Goal: Check status: Check status

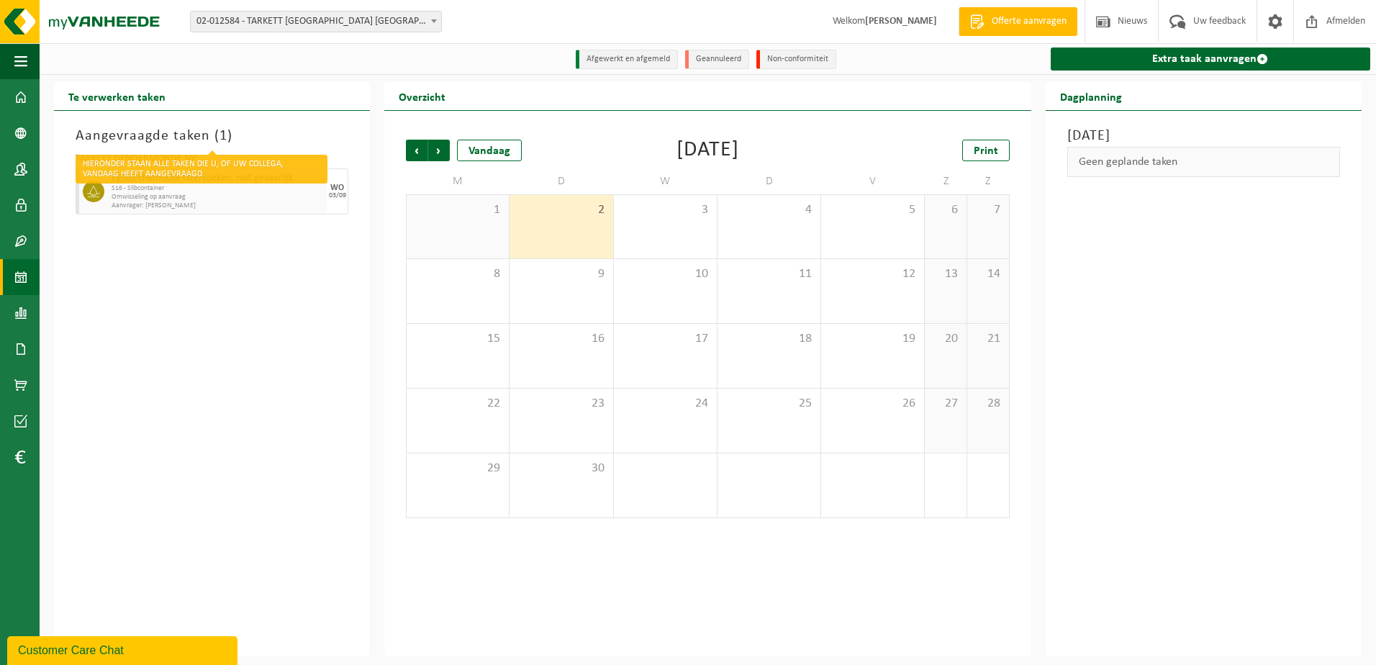
click at [142, 132] on h3 "Aangevraagde taken ( 1 )" at bounding box center [212, 136] width 273 height 22
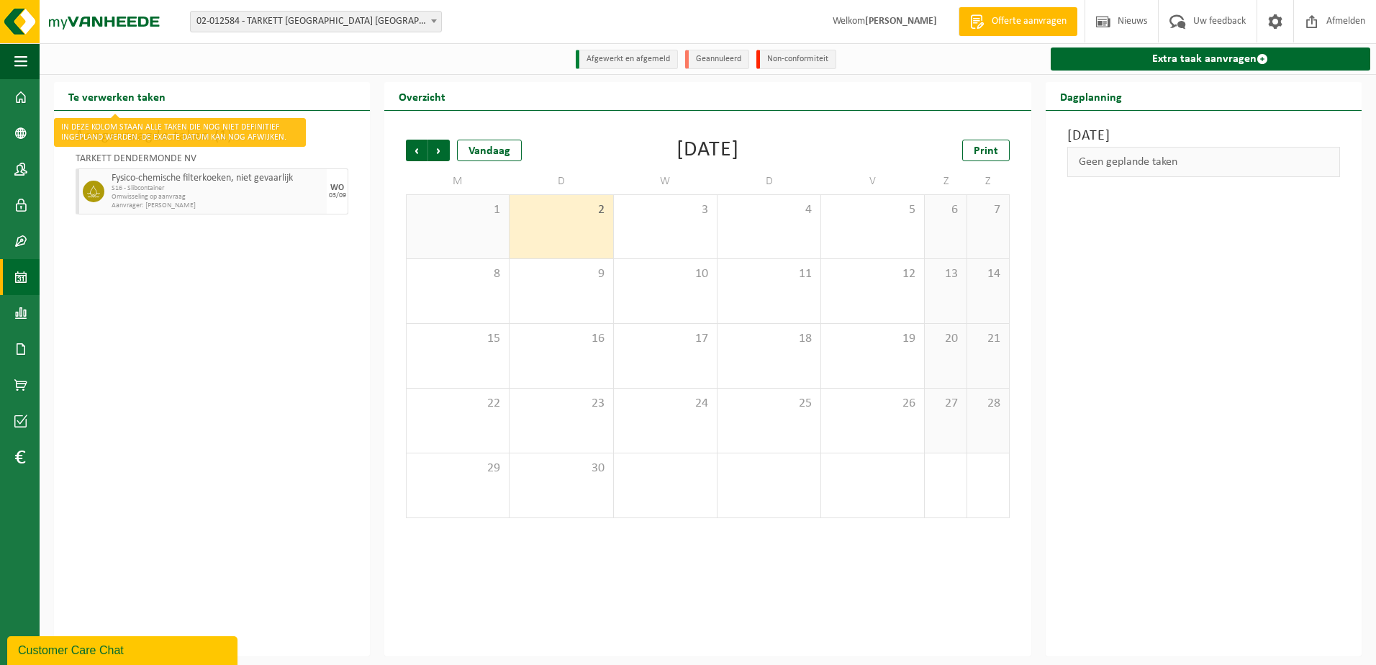
click at [133, 99] on h2 "Te verwerken taken" at bounding box center [117, 96] width 126 height 28
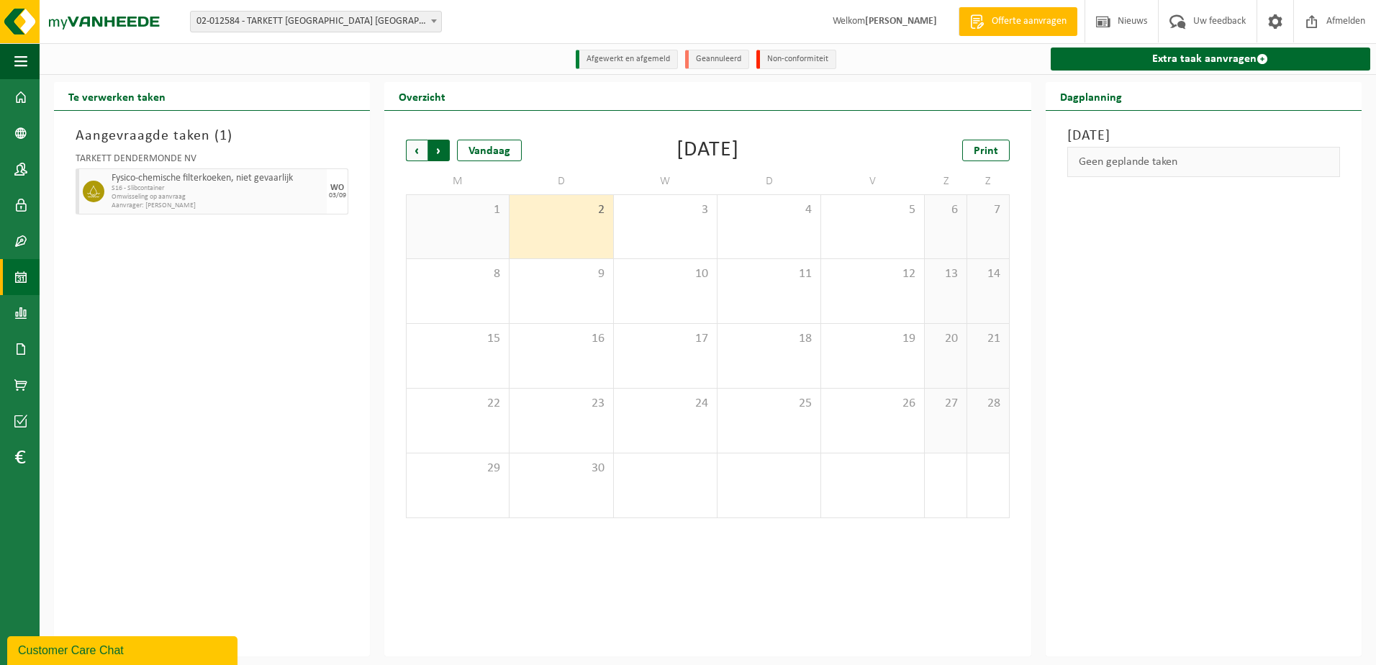
click at [414, 152] on span "Vorige" at bounding box center [417, 151] width 22 height 22
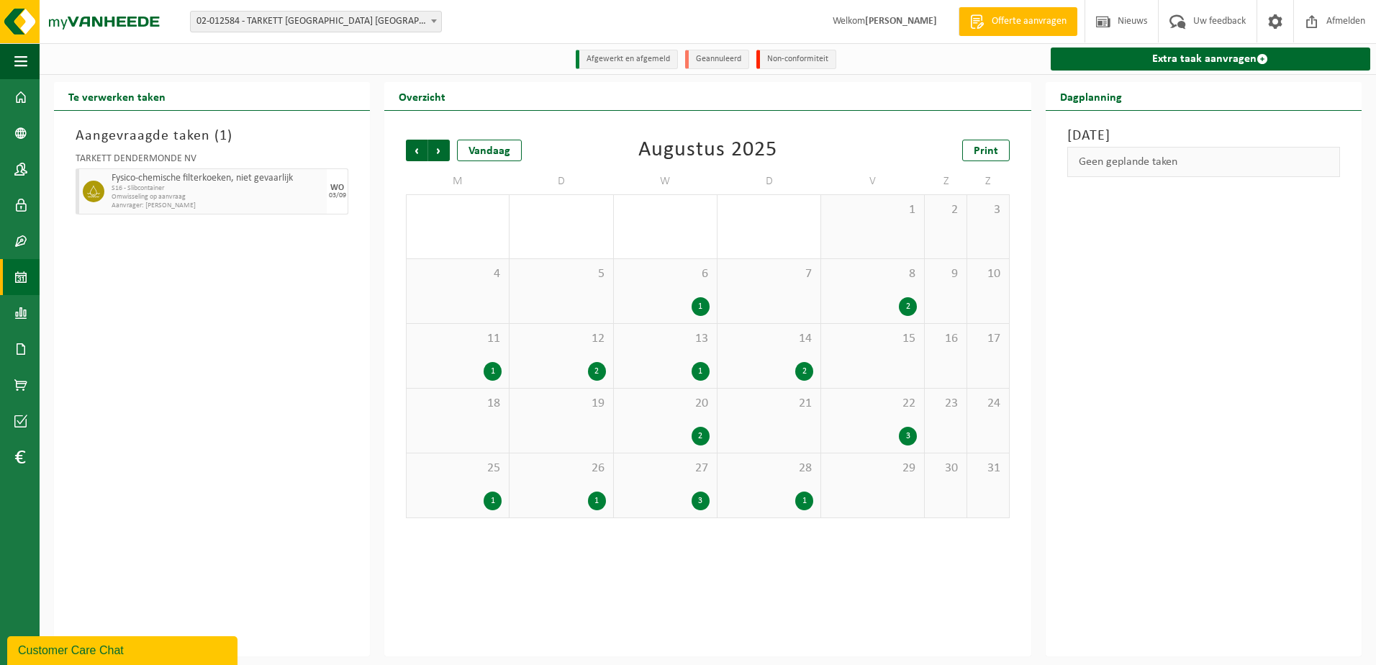
click at [427, 150] on div "Volgende" at bounding box center [438, 151] width 22 height 22
click at [435, 150] on span "Volgende" at bounding box center [439, 151] width 22 height 22
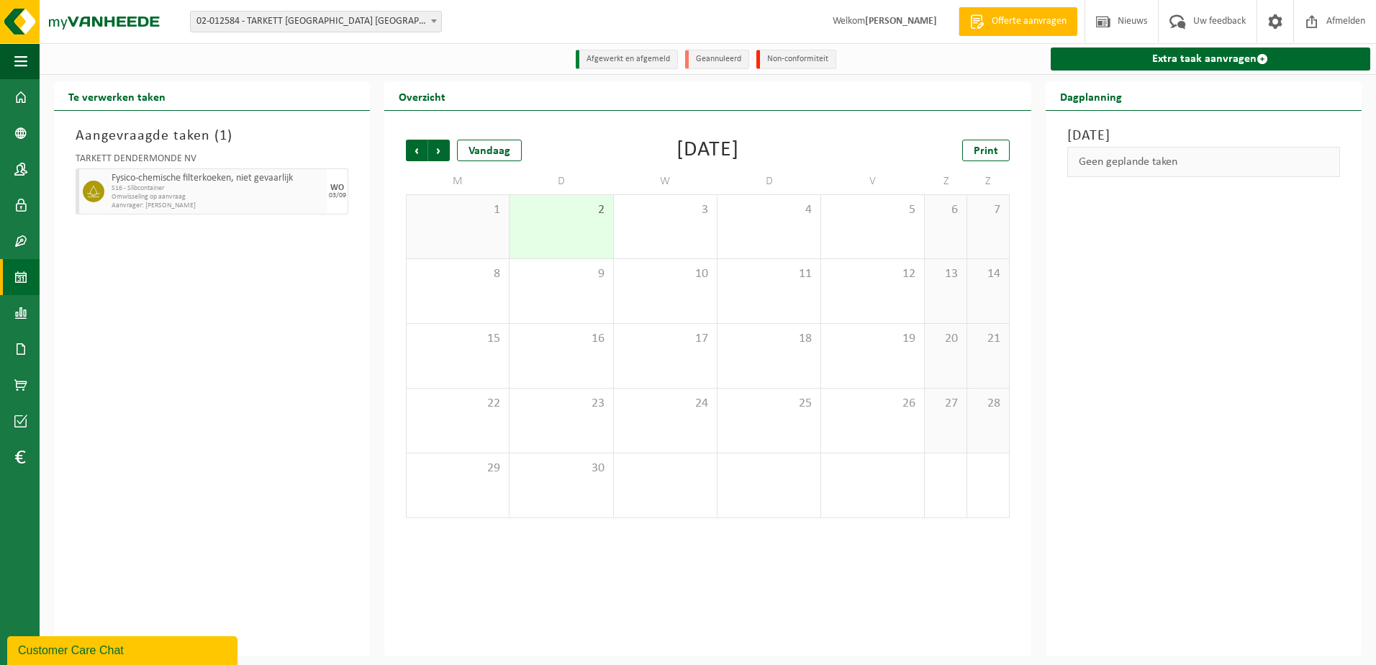
click at [340, 24] on span "02-012584 - TARKETT [GEOGRAPHIC_DATA] [GEOGRAPHIC_DATA] - [GEOGRAPHIC_DATA]" at bounding box center [316, 22] width 250 height 20
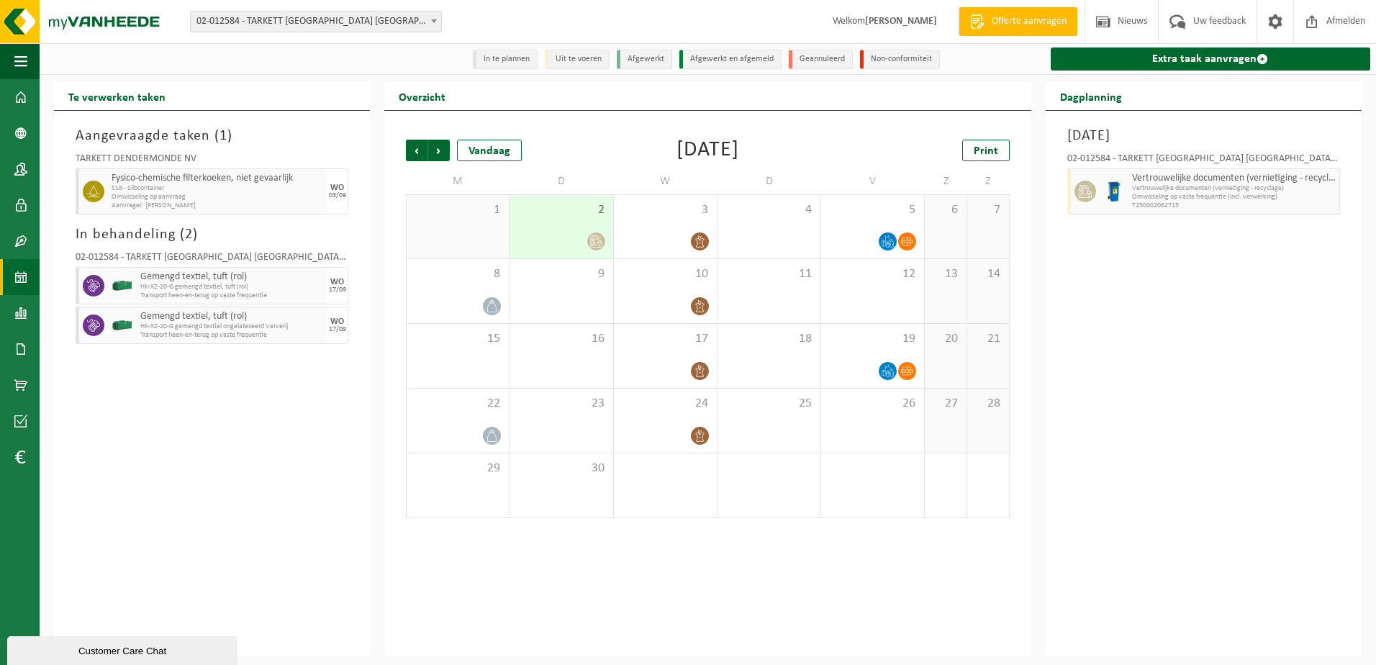
click at [558, 218] on span "2" at bounding box center [561, 210] width 88 height 16
click at [671, 227] on div "3" at bounding box center [665, 226] width 103 height 63
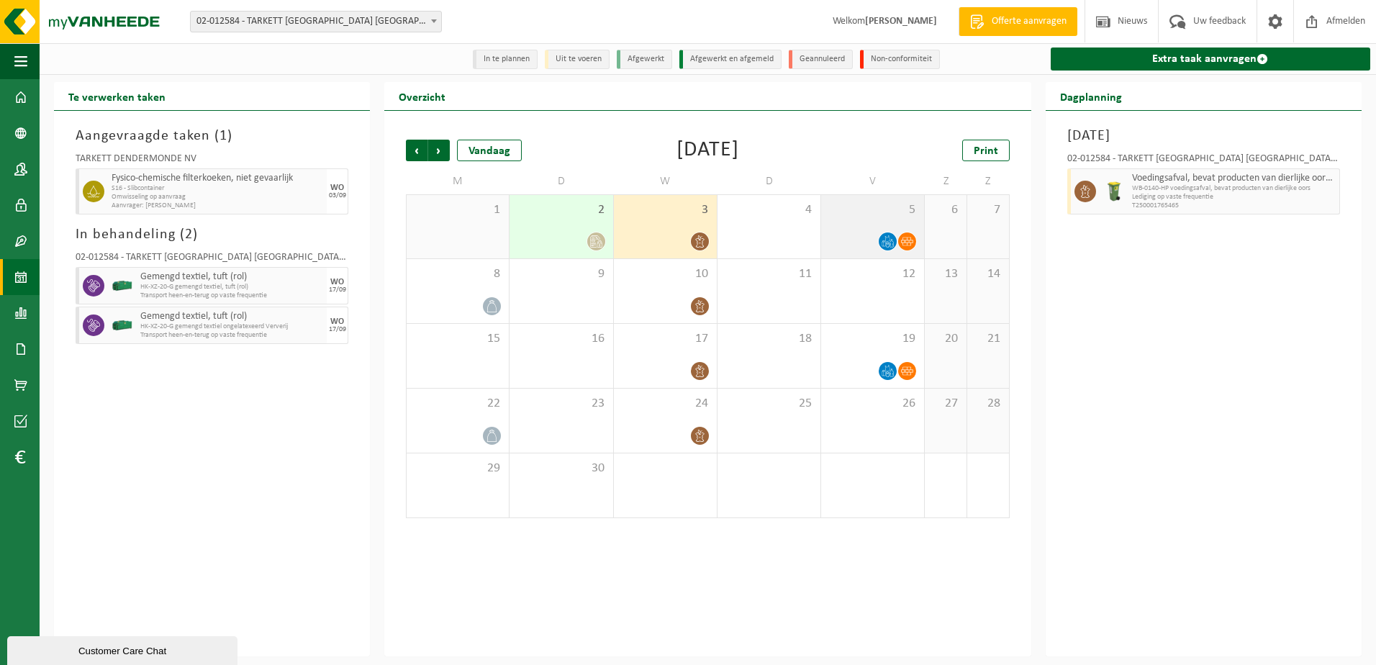
click at [833, 221] on div "5" at bounding box center [872, 226] width 103 height 63
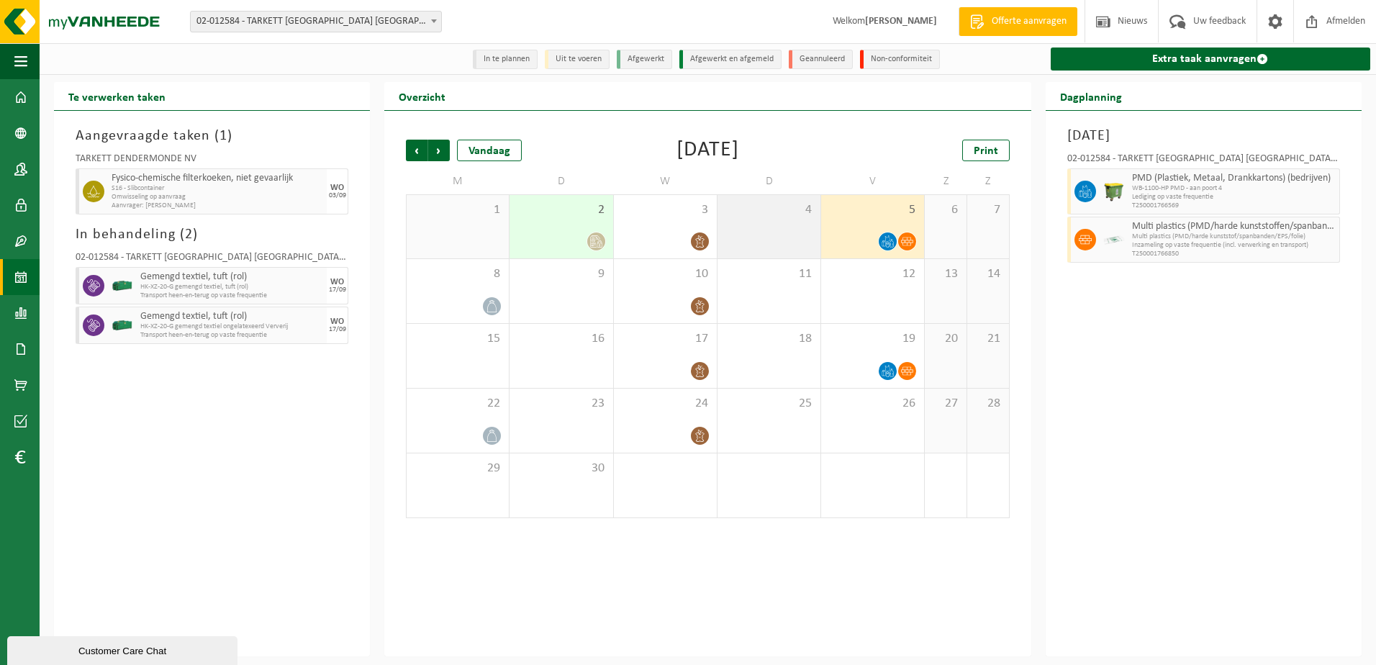
click at [720, 236] on div "4" at bounding box center [768, 226] width 103 height 63
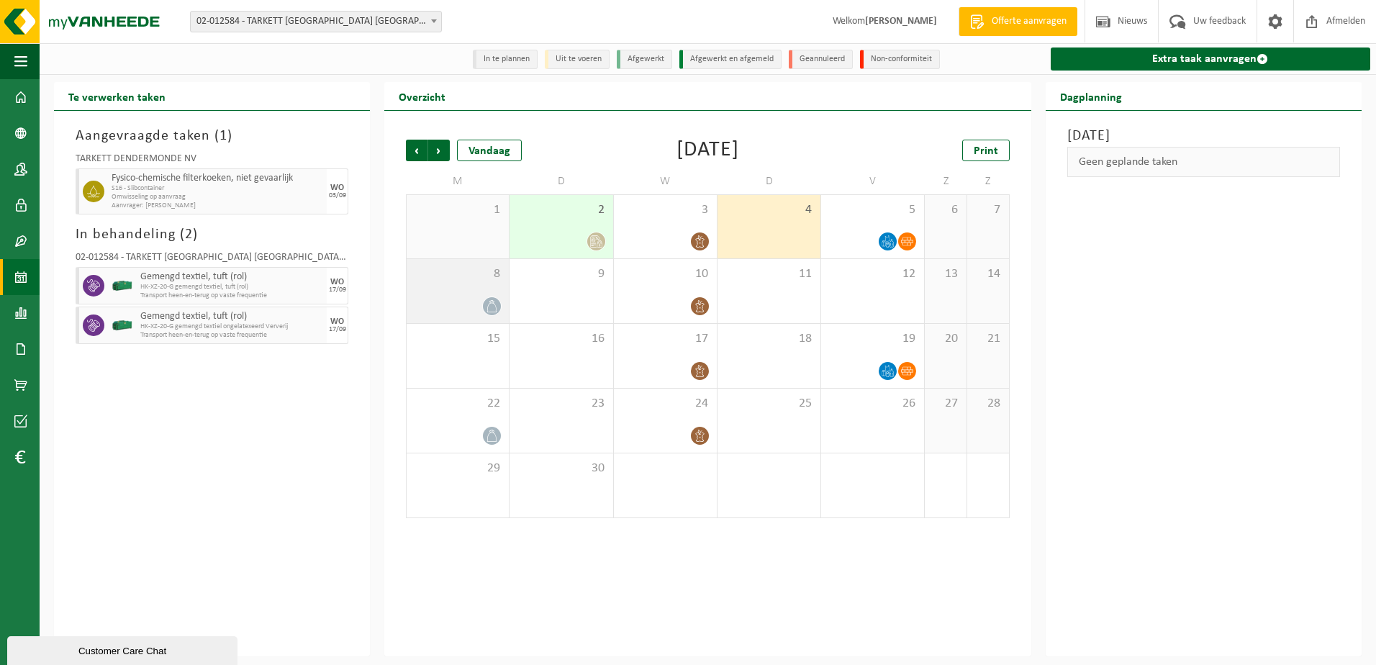
click at [483, 294] on div "8" at bounding box center [457, 291] width 102 height 64
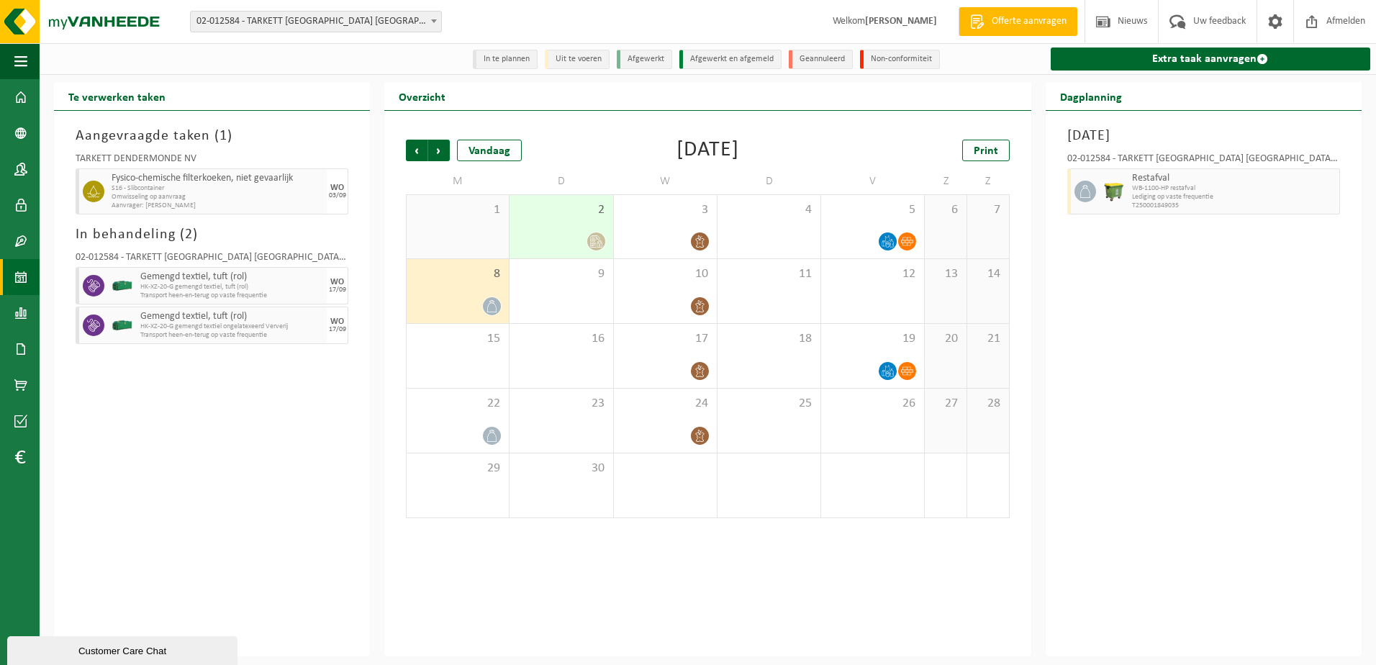
click at [560, 229] on div "2" at bounding box center [560, 226] width 103 height 63
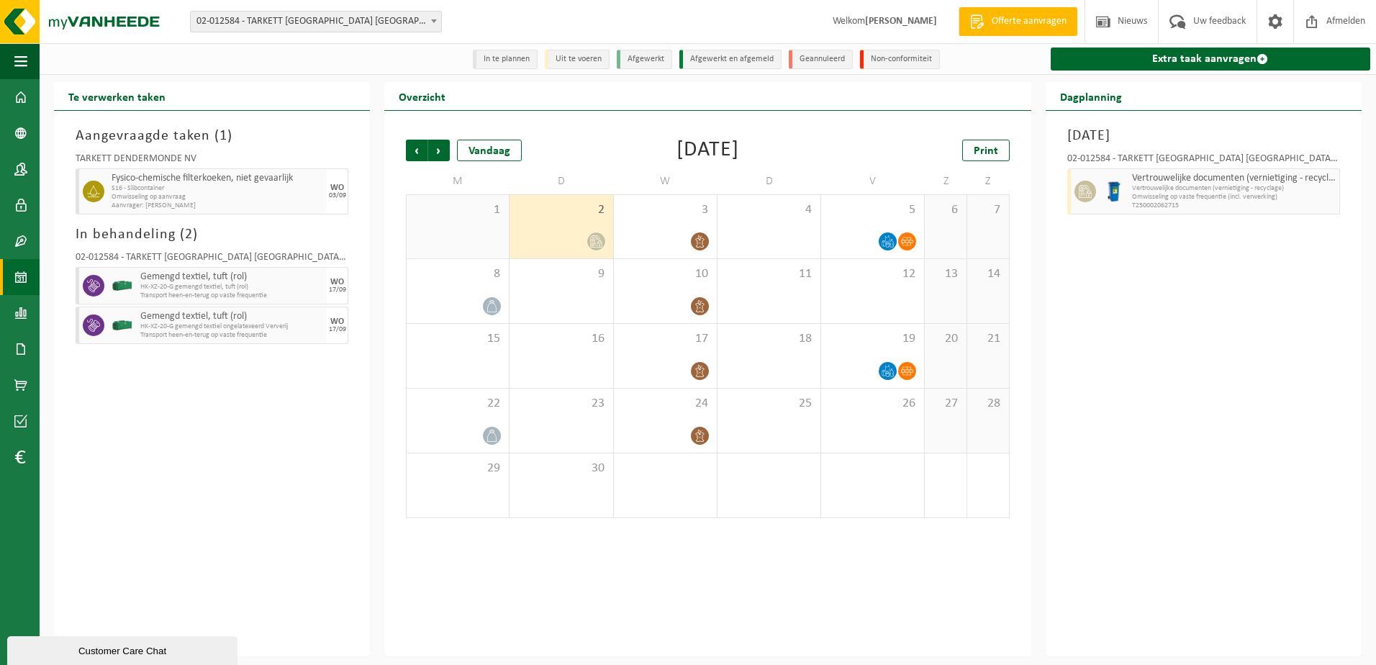
click at [460, 232] on div "1" at bounding box center [457, 226] width 102 height 63
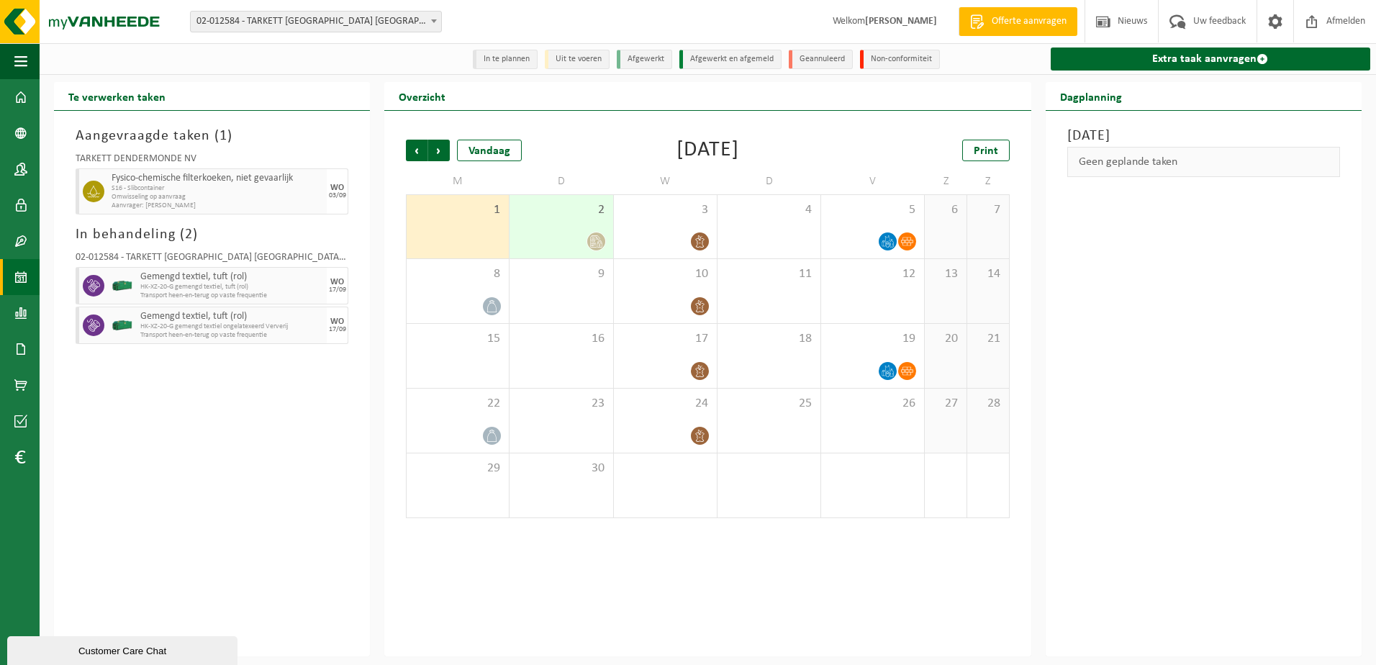
click at [547, 220] on div "2" at bounding box center [560, 226] width 103 height 63
